Goal: Task Accomplishment & Management: Complete application form

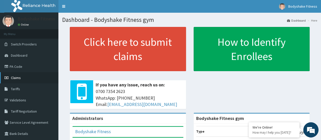
click at [19, 78] on span "Claims" at bounding box center [16, 77] width 10 height 5
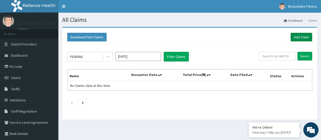
click at [300, 38] on link "Add Claim" at bounding box center [302, 37] width 22 height 9
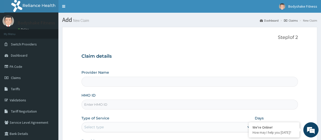
type input "Bodyshake Fitness gym"
type input "1"
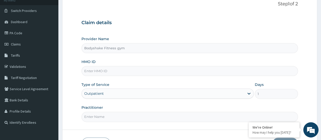
scroll to position [34, 0]
click at [125, 68] on input "HMO ID" at bounding box center [190, 71] width 217 height 10
type input "OKR/10025/A"
click at [116, 117] on input "Practitioner" at bounding box center [190, 116] width 217 height 10
type input "Nnaemeka Chimereze"
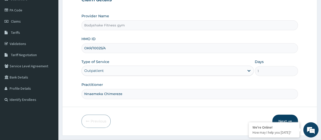
scroll to position [68, 0]
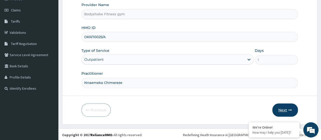
click at [281, 109] on button "Next" at bounding box center [285, 109] width 26 height 13
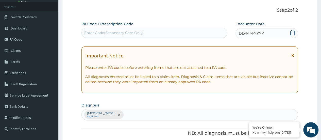
scroll to position [25, 0]
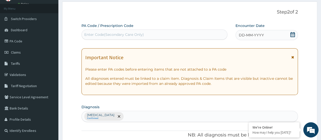
click at [128, 32] on div "Enter Code(Secondary Care Only)" at bounding box center [114, 34] width 60 height 5
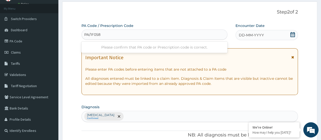
type input "PA/1F0584"
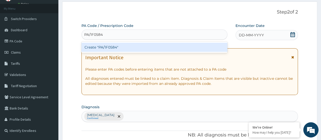
click at [133, 46] on div "Create "PA/1F0584"" at bounding box center [155, 47] width 146 height 9
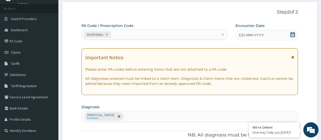
click at [257, 38] on div "DD-MM-YYYY" at bounding box center [267, 35] width 62 height 10
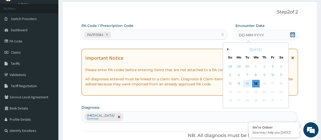
click at [249, 84] on div "14" at bounding box center [248, 84] width 8 height 8
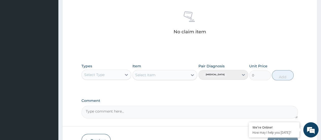
scroll to position [195, 0]
click at [125, 75] on icon at bounding box center [126, 74] width 5 height 5
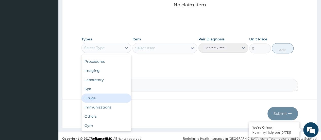
scroll to position [225, 0]
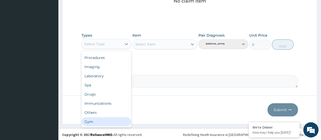
click at [103, 119] on div "Gym" at bounding box center [107, 121] width 50 height 9
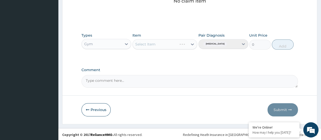
click at [188, 44] on div "Select Item" at bounding box center [165, 44] width 65 height 10
click at [190, 43] on icon at bounding box center [192, 44] width 5 height 5
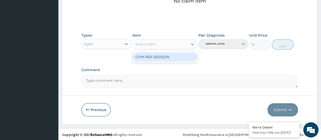
click at [184, 57] on div "GYM PER SESSION" at bounding box center [165, 56] width 65 height 9
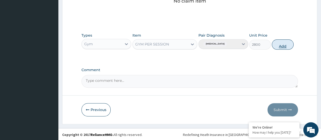
click at [281, 43] on button "Add" at bounding box center [283, 44] width 22 height 10
type input "0"
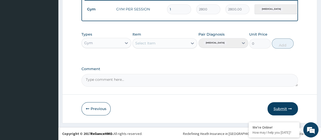
click at [283, 108] on button "Submit" at bounding box center [283, 108] width 30 height 13
